Goal: Task Accomplishment & Management: Manage account settings

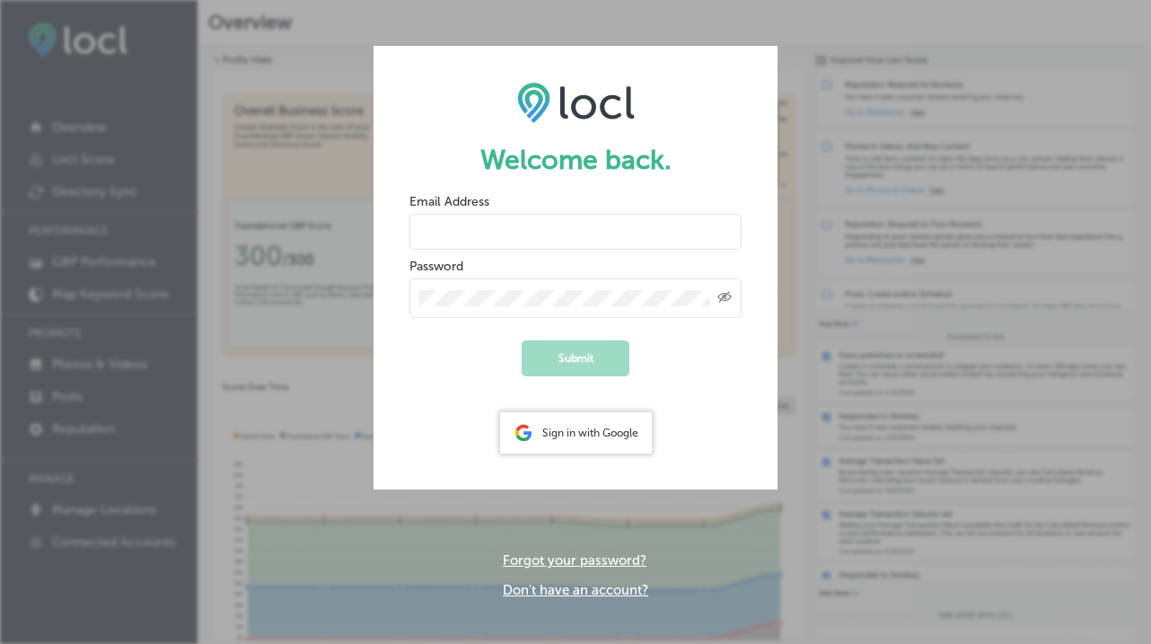
type input "[DOMAIN_NAME][EMAIL_ADDRESS][DOMAIN_NAME]"
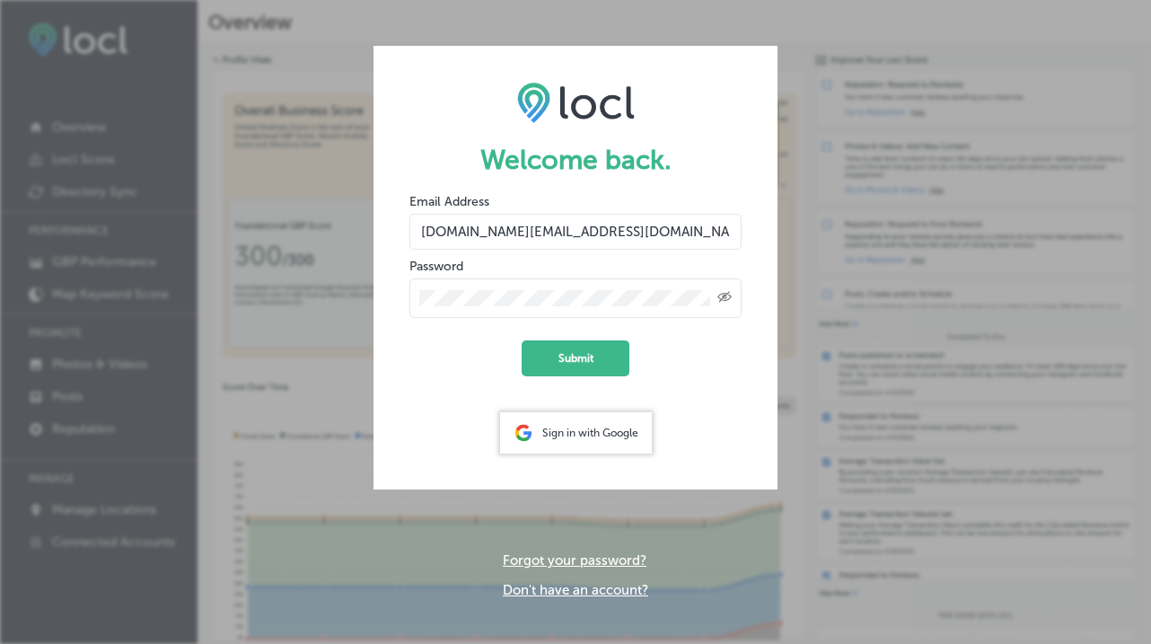
click at [572, 432] on div "Sign in with Google" at bounding box center [576, 432] width 152 height 41
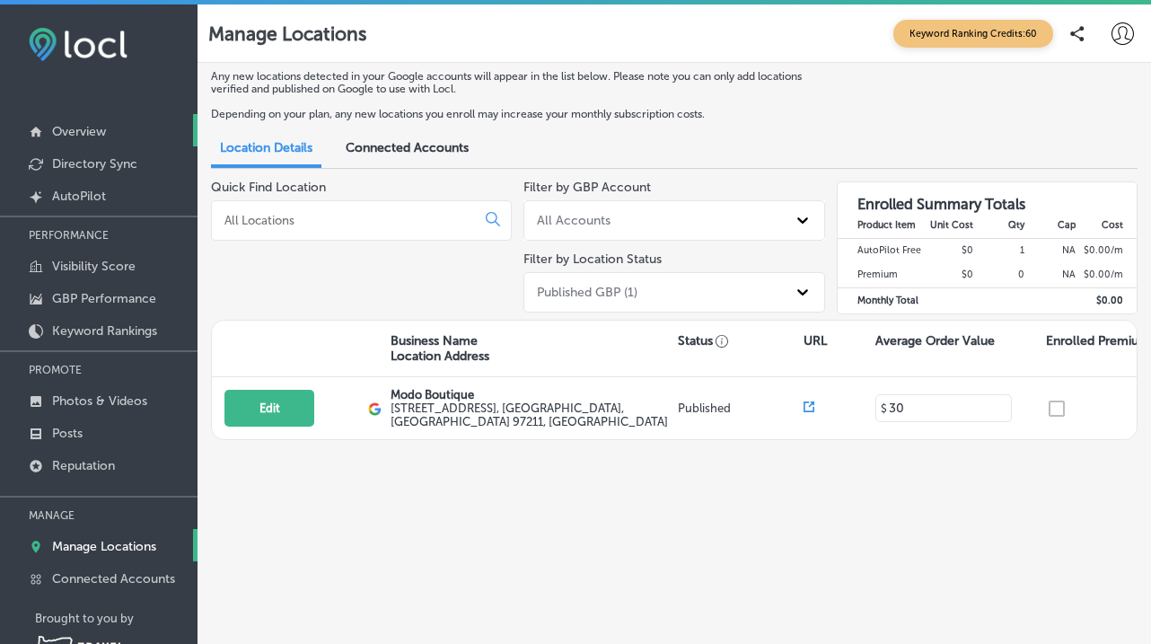
click at [94, 141] on link "Overview" at bounding box center [98, 130] width 197 height 32
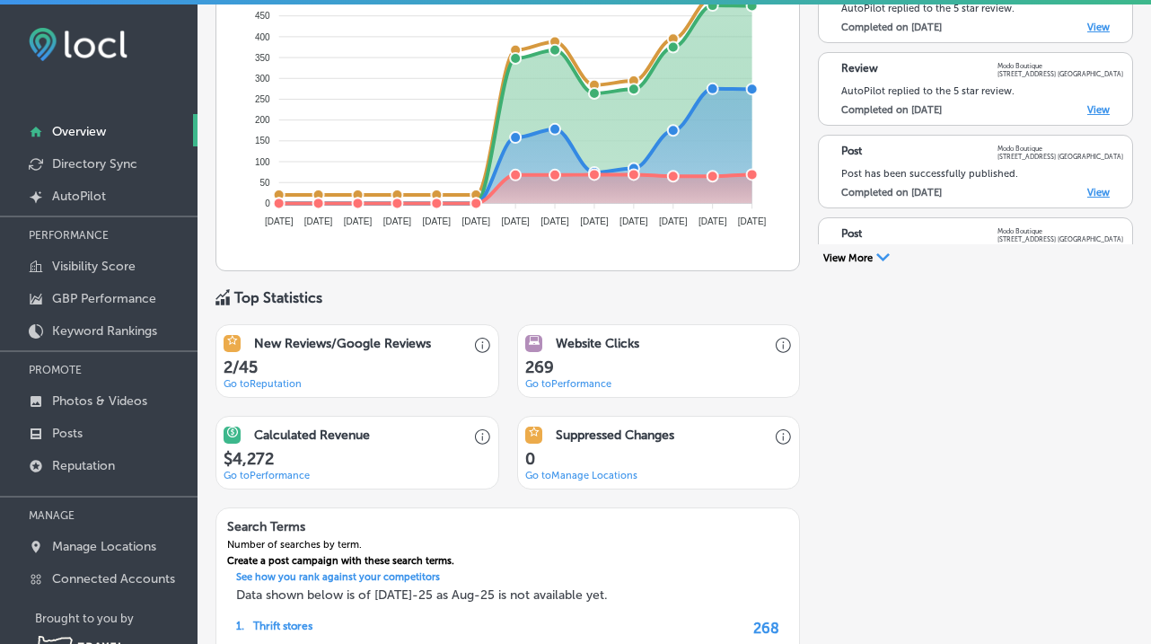
scroll to position [1030, 0]
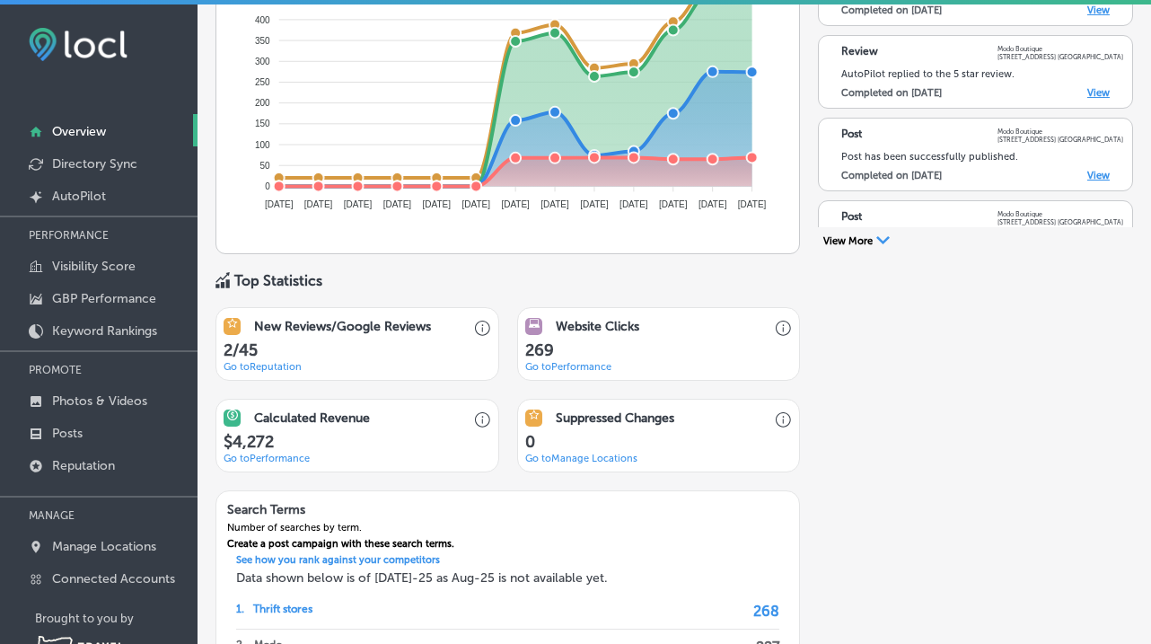
click at [878, 238] on polygon at bounding box center [882, 240] width 13 height 8
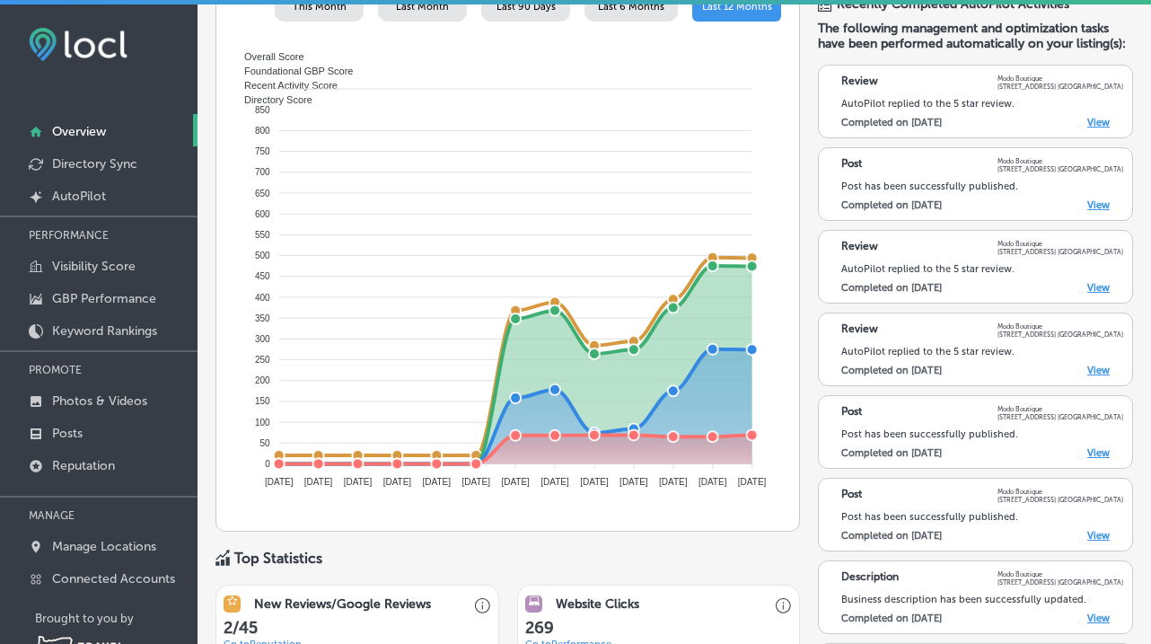
scroll to position [737, 0]
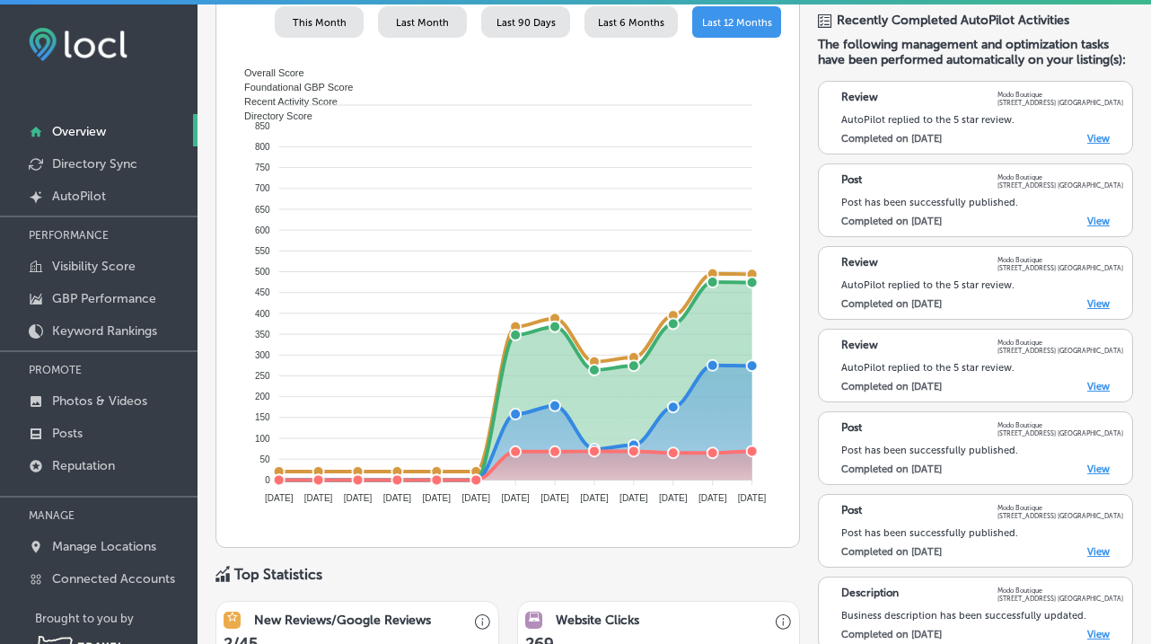
click at [1095, 138] on link "View" at bounding box center [1098, 139] width 22 height 12
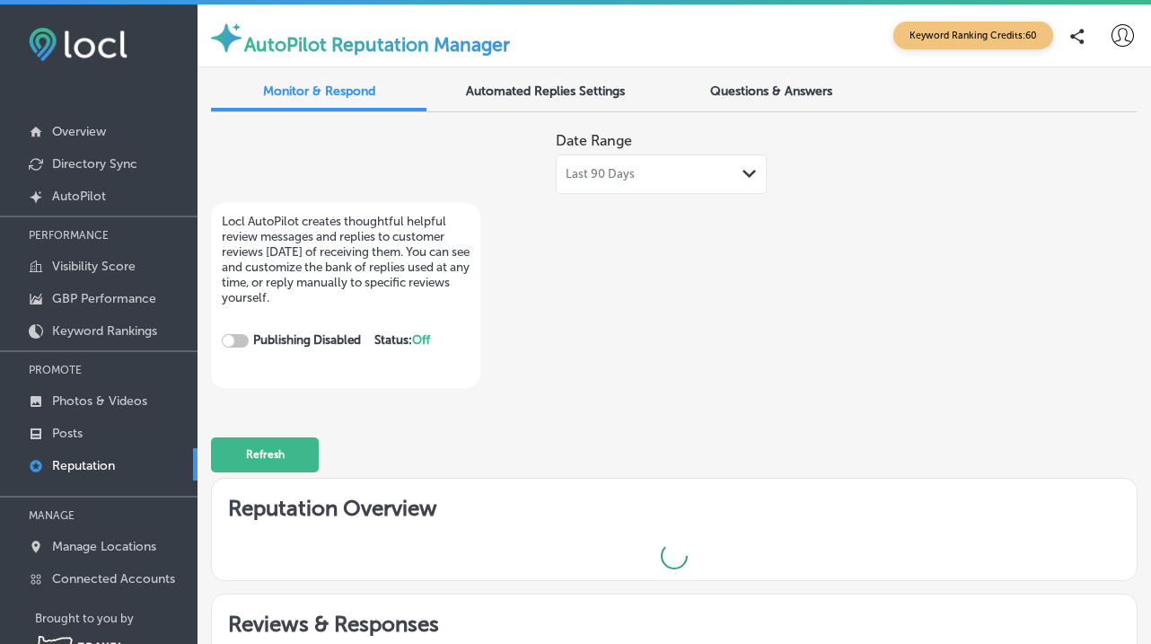
checkbox input "true"
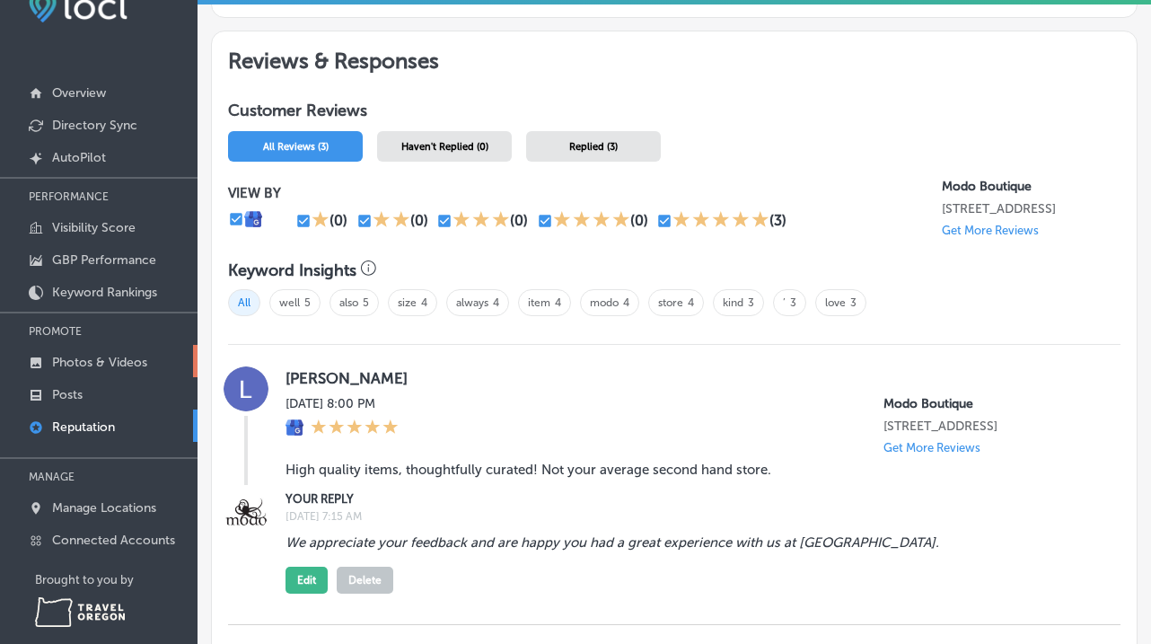
scroll to position [57, 0]
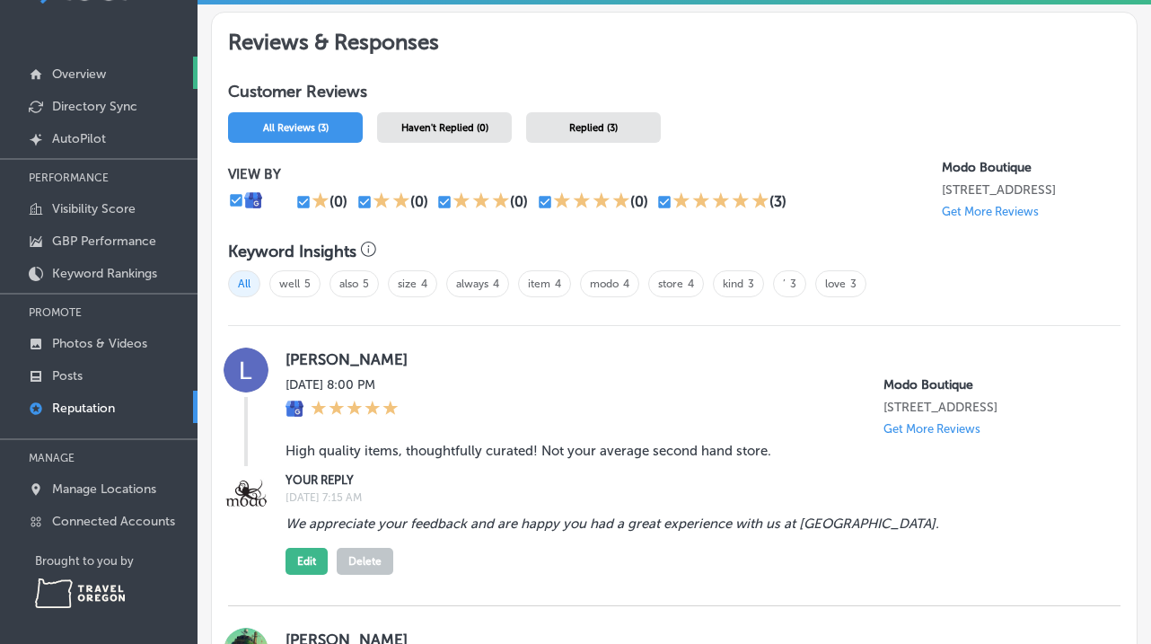
click at [57, 74] on p "Overview" at bounding box center [79, 73] width 54 height 15
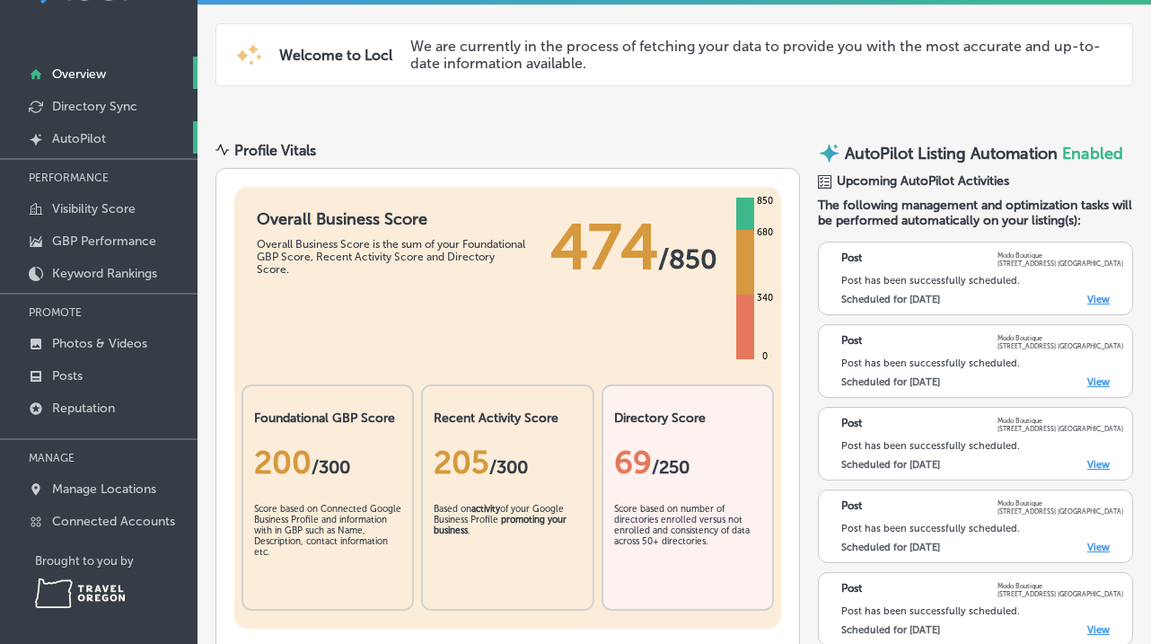
click at [70, 141] on p "AutoPilot" at bounding box center [79, 138] width 54 height 15
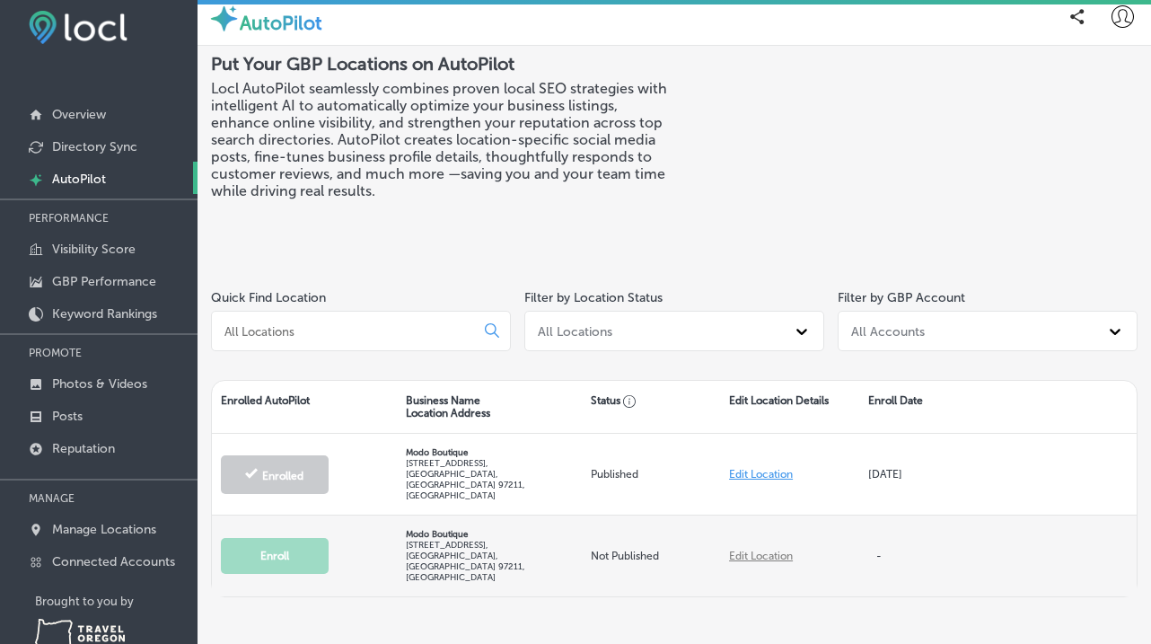
scroll to position [13, 0]
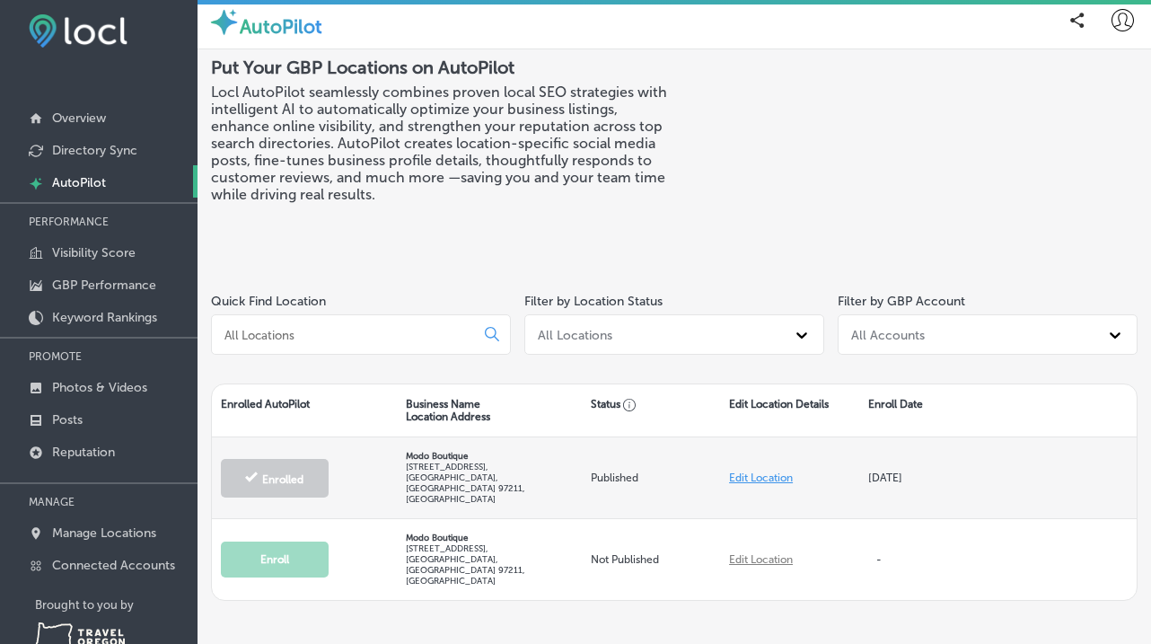
click at [760, 471] on link "Edit Location" at bounding box center [761, 477] width 64 height 13
select select "US"
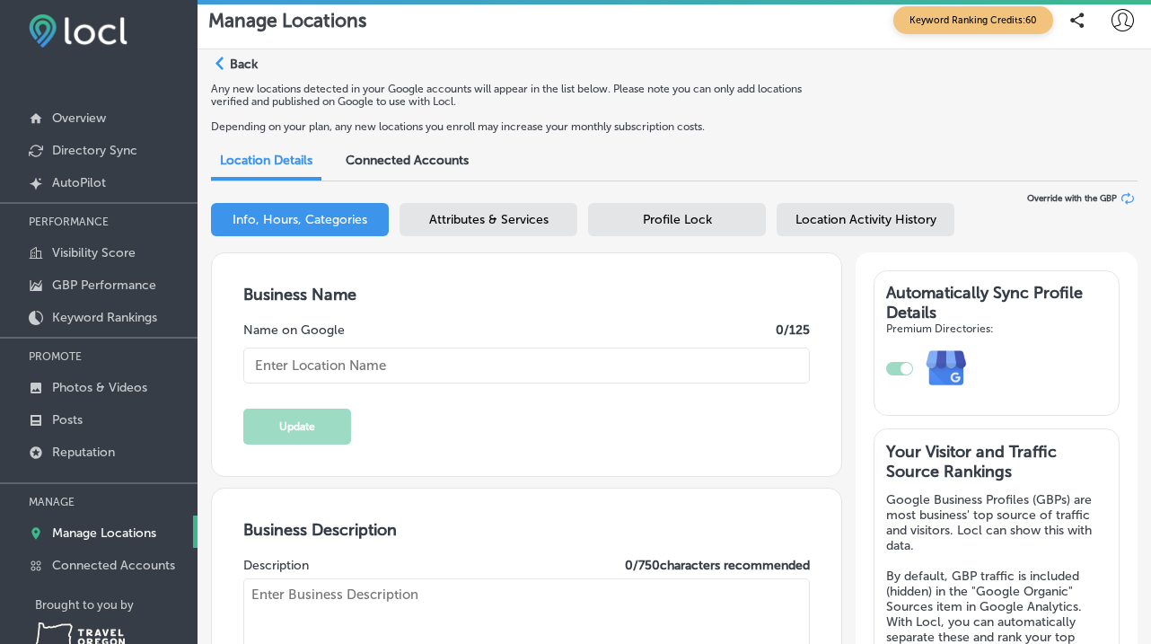
checkbox input "true"
type input "Modo Boutique"
type textarea "Discover Modo Boutique, where boutique charm meets the thrill of a top-tier thr…"
type input "[STREET_ADDRESS]"
type input "[GEOGRAPHIC_DATA]"
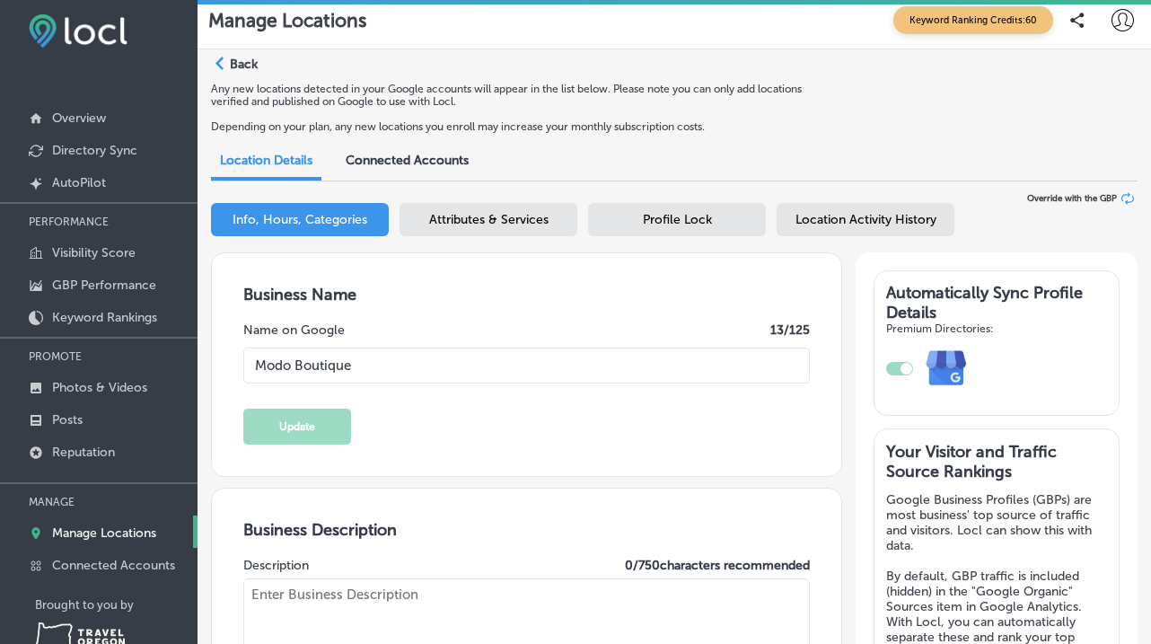
type input "97211"
type input "US"
type input "[URL][DOMAIN_NAME]"
type input "30"
type input "[DOMAIN_NAME][EMAIL_ADDRESS][DOMAIN_NAME]"
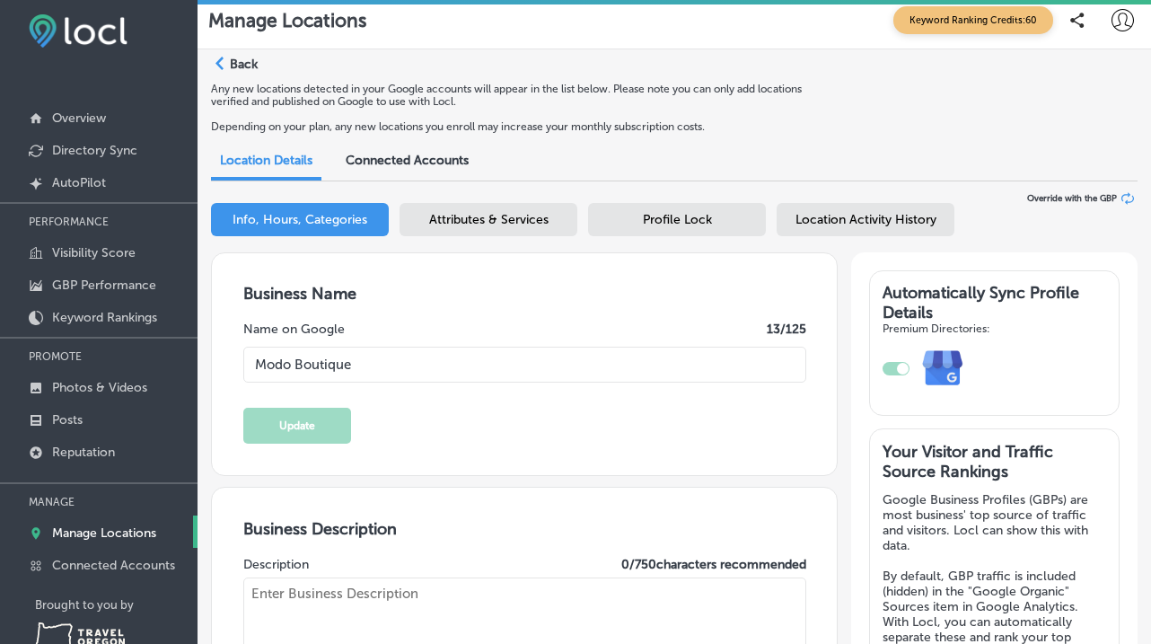
type input "[URL][DOMAIN_NAME]"
checkbox input "true"
type textarea "Discover Modo Boutique, where boutique charm meets the thrill of a top-tier thr…"
type input "[PHONE_NUMBER]"
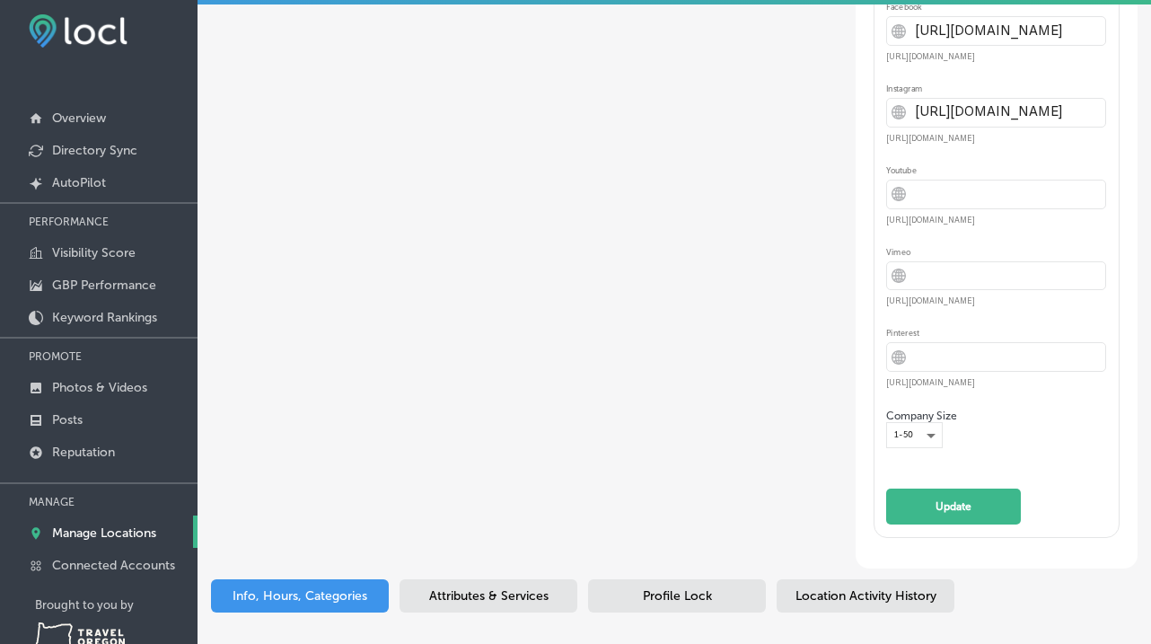
scroll to position [4364, 0]
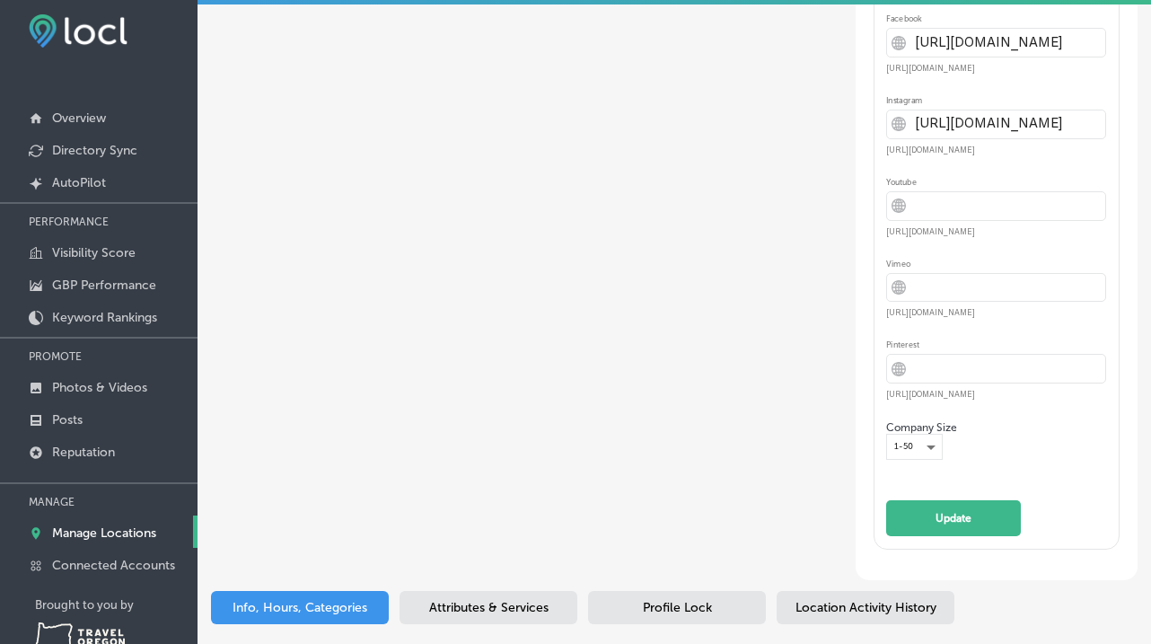
click at [528, 591] on div "Attributes & Services" at bounding box center [488, 607] width 178 height 33
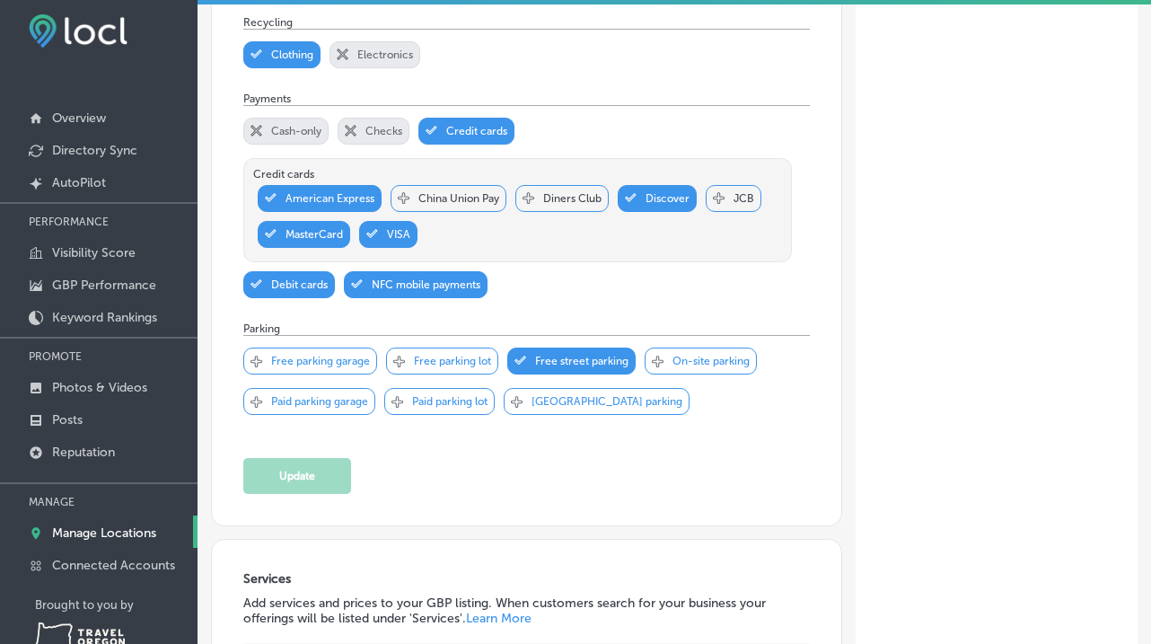
scroll to position [1276, 0]
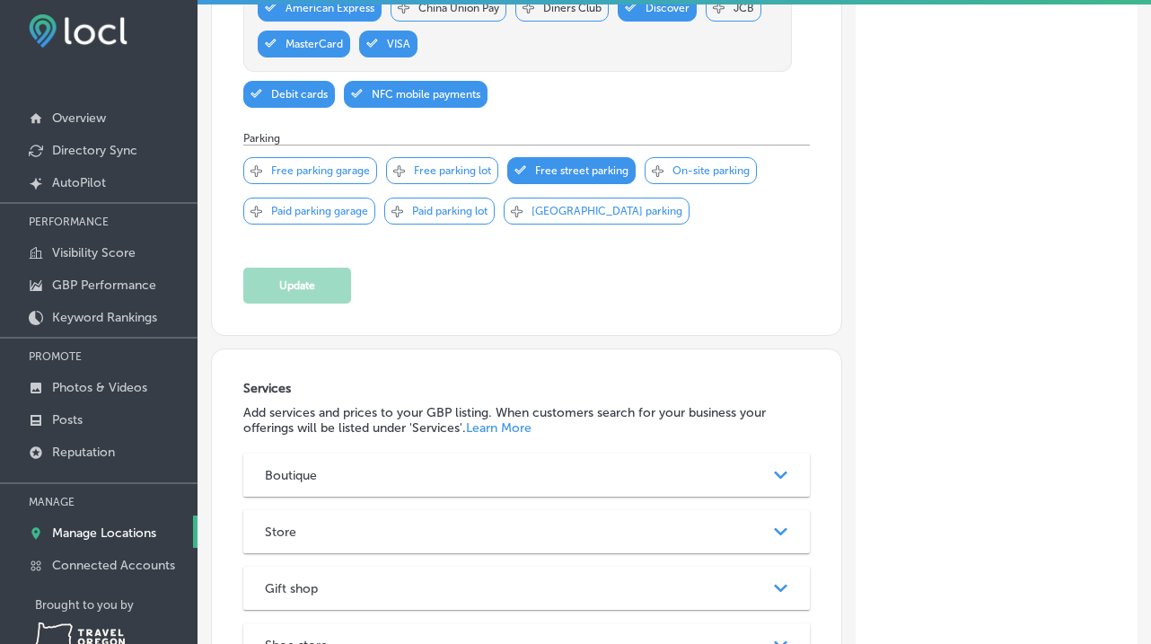
click at [779, 471] on icon "Path Created with Sketch." at bounding box center [780, 475] width 13 height 8
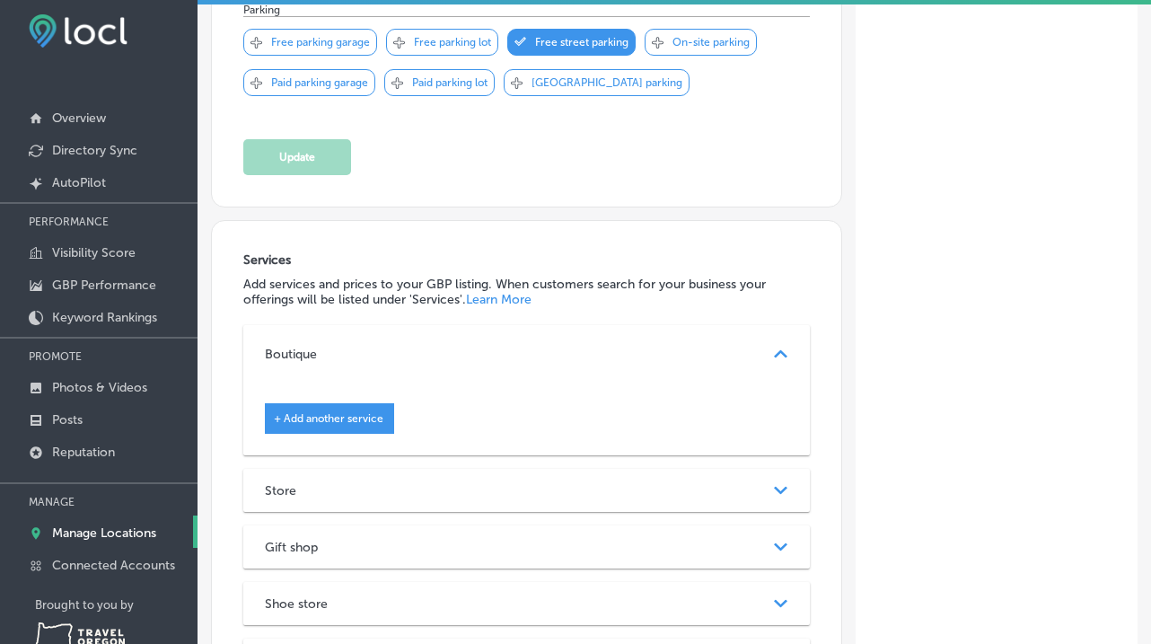
scroll to position [1418, 0]
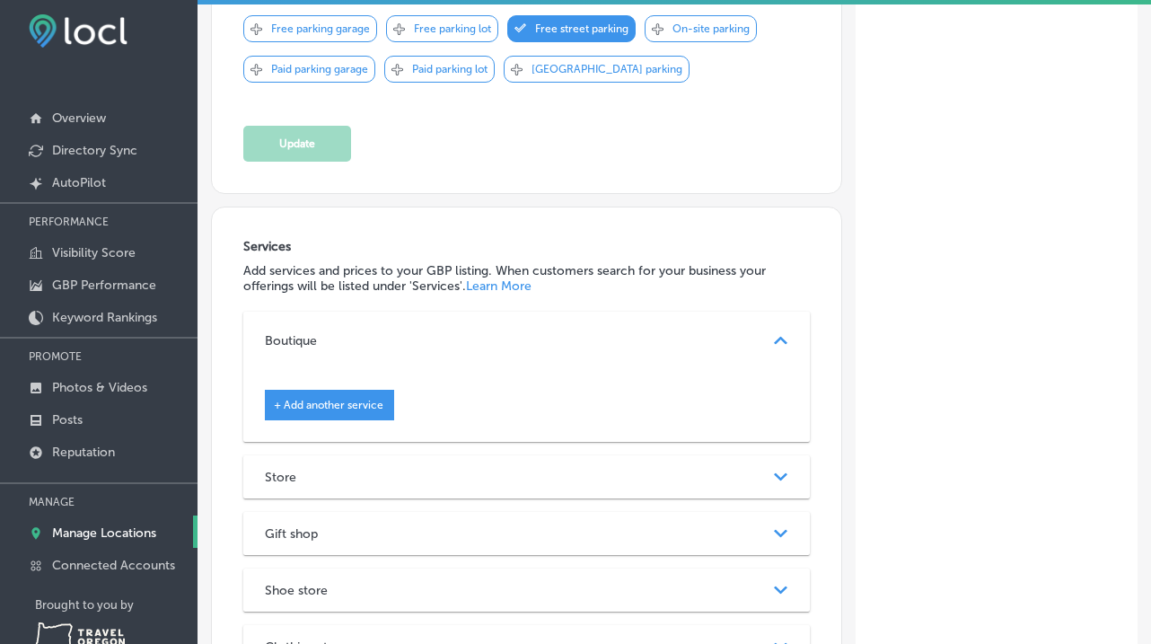
click at [704, 455] on div "Store Path Created with Sketch." at bounding box center [526, 476] width 566 height 43
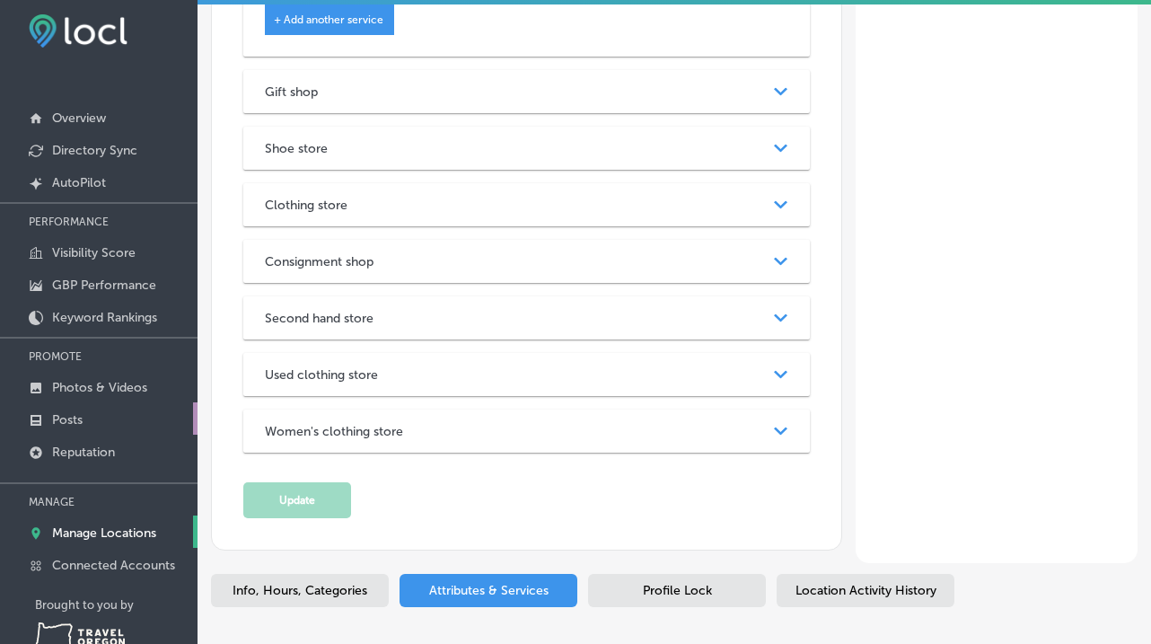
scroll to position [57, 0]
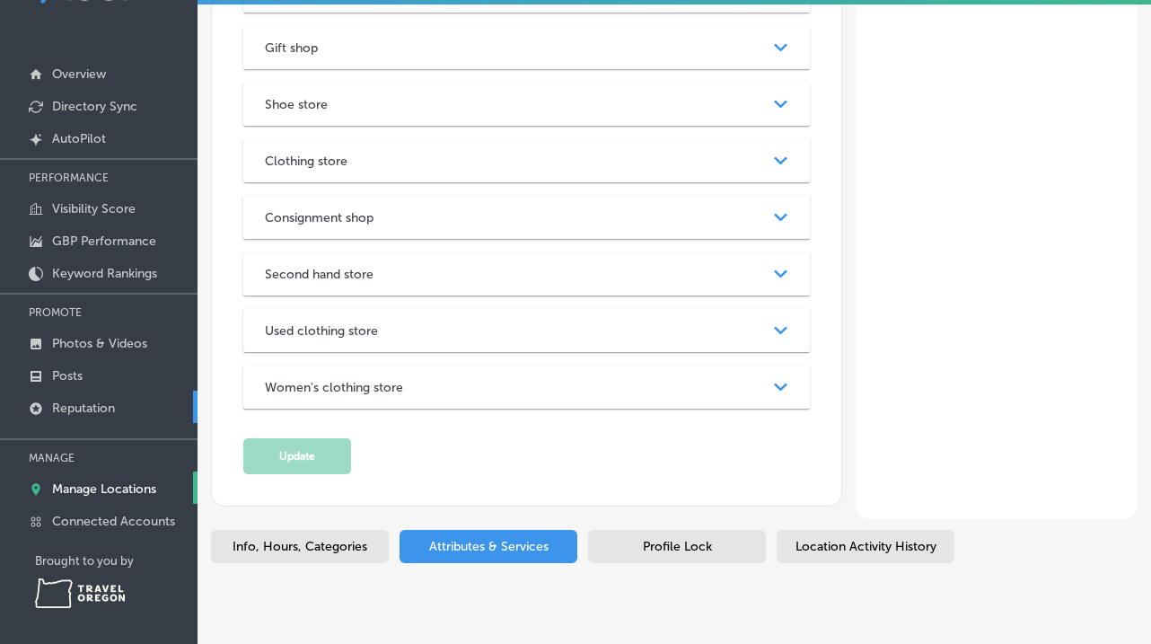
click at [95, 401] on p "Reputation" at bounding box center [83, 407] width 63 height 15
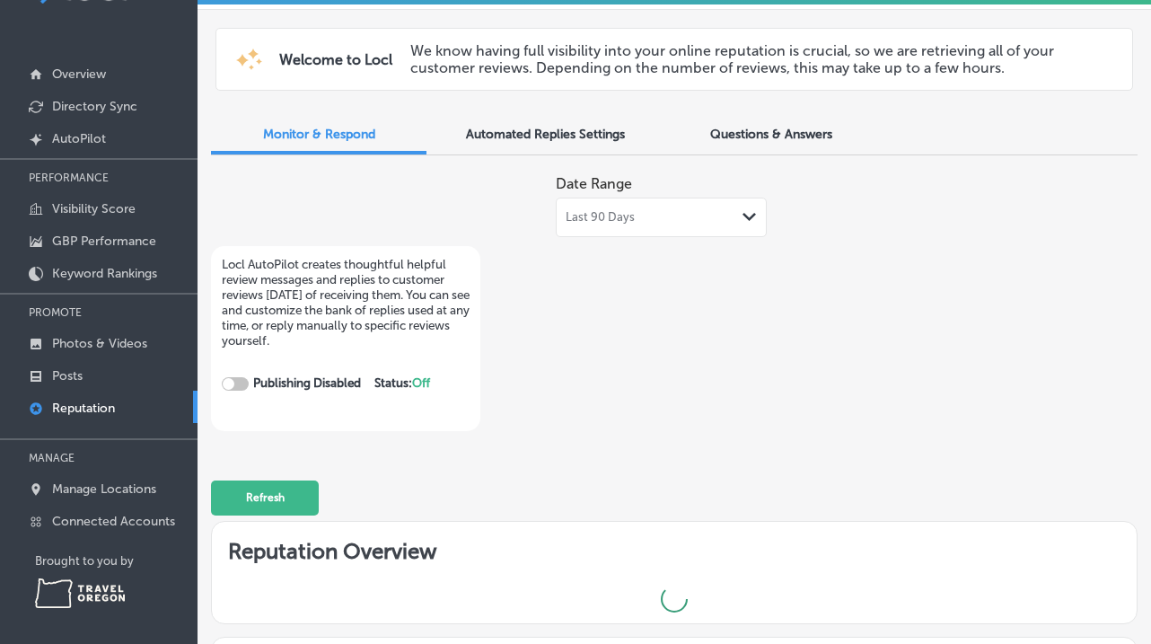
checkbox input "true"
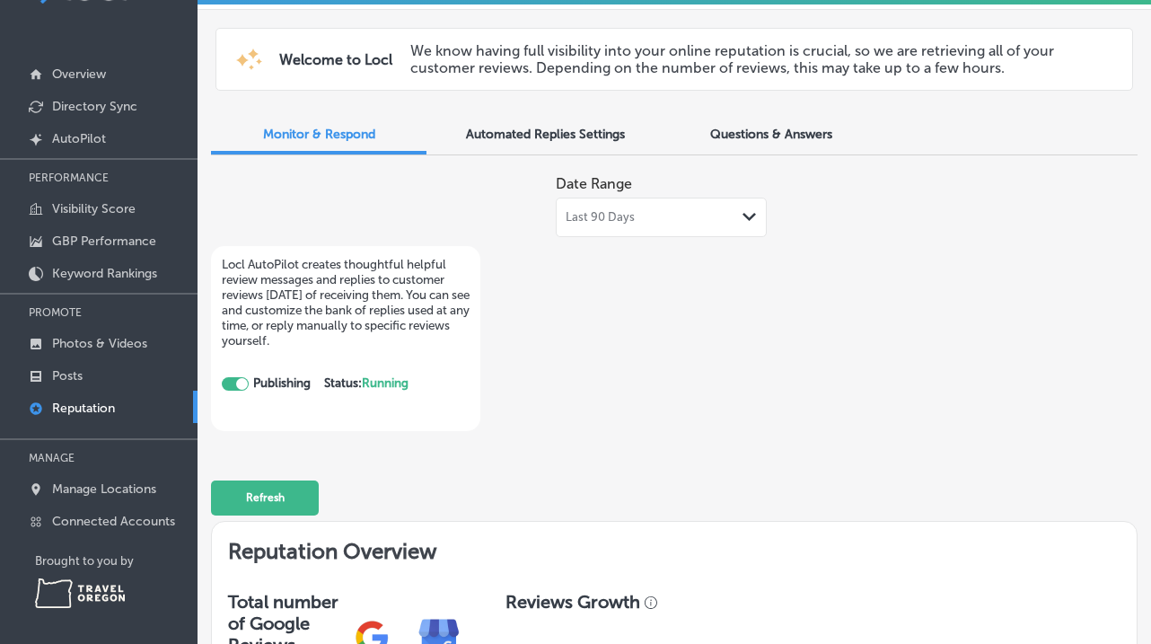
click at [538, 129] on span "Automated Replies Settings" at bounding box center [545, 134] width 159 height 15
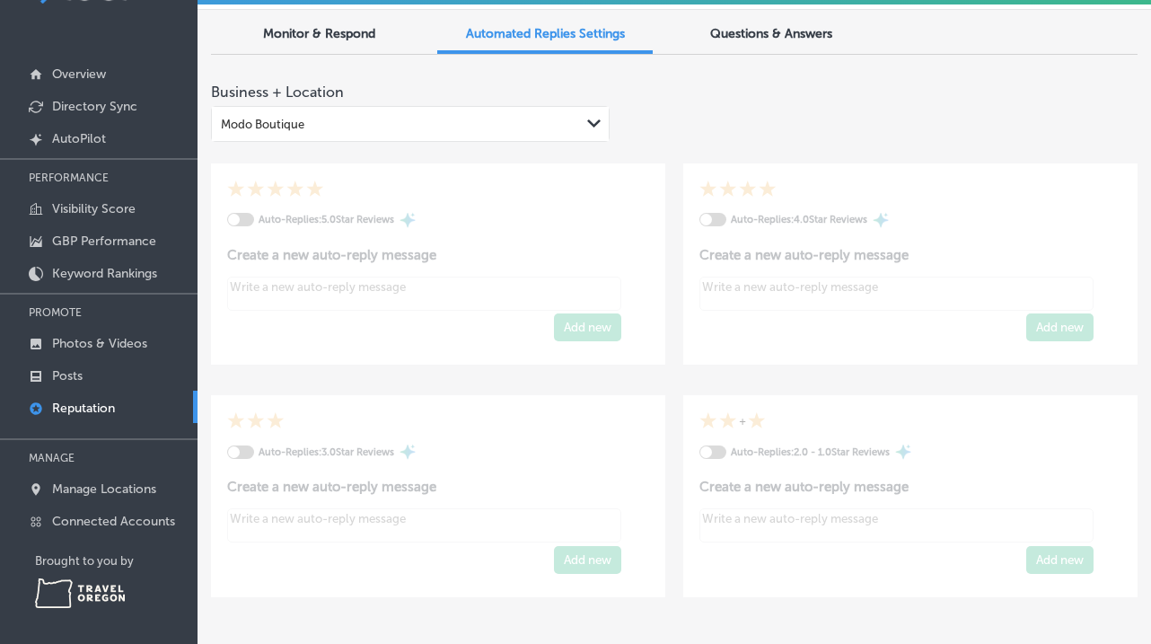
type textarea "x"
checkbox input "true"
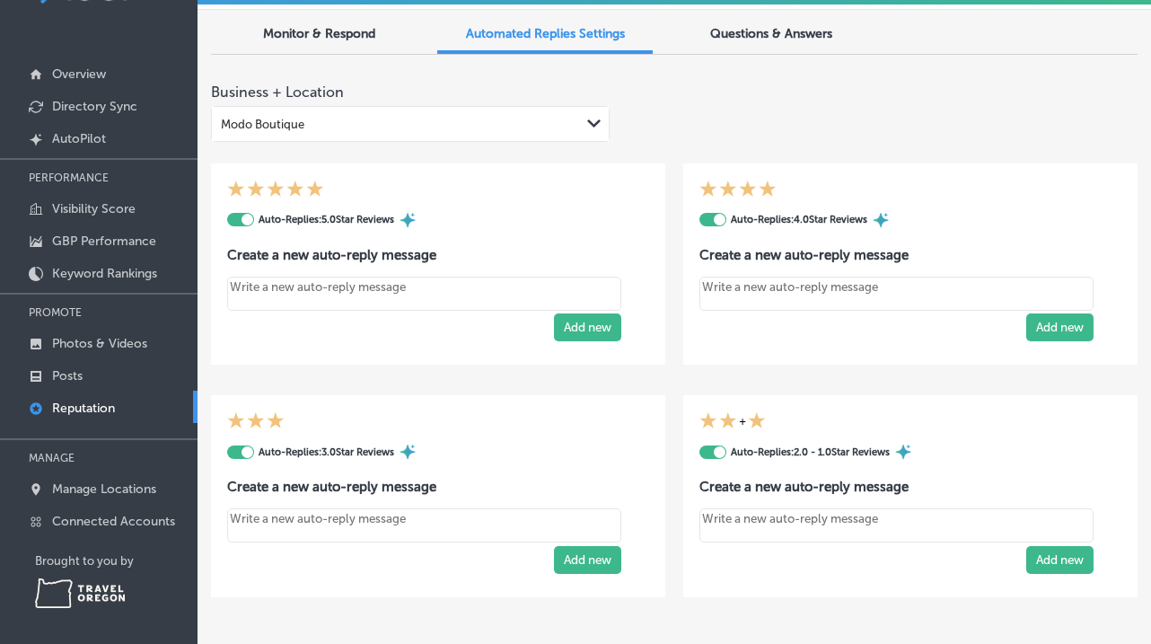
type textarea "x"
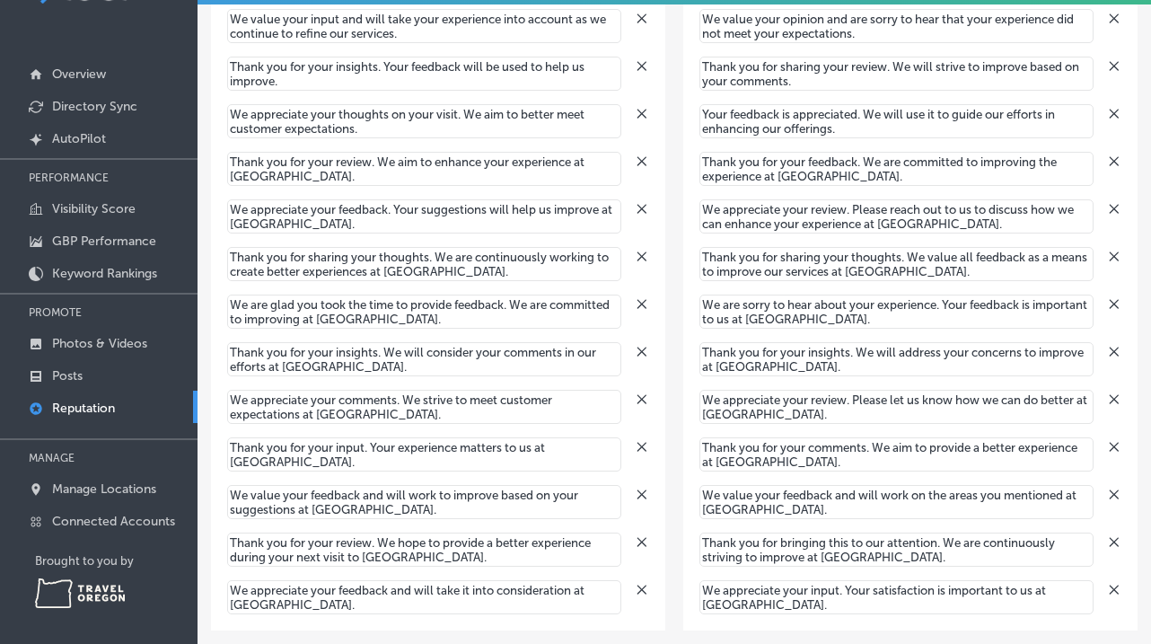
scroll to position [1948, 0]
